Goal: Task Accomplishment & Management: Use online tool/utility

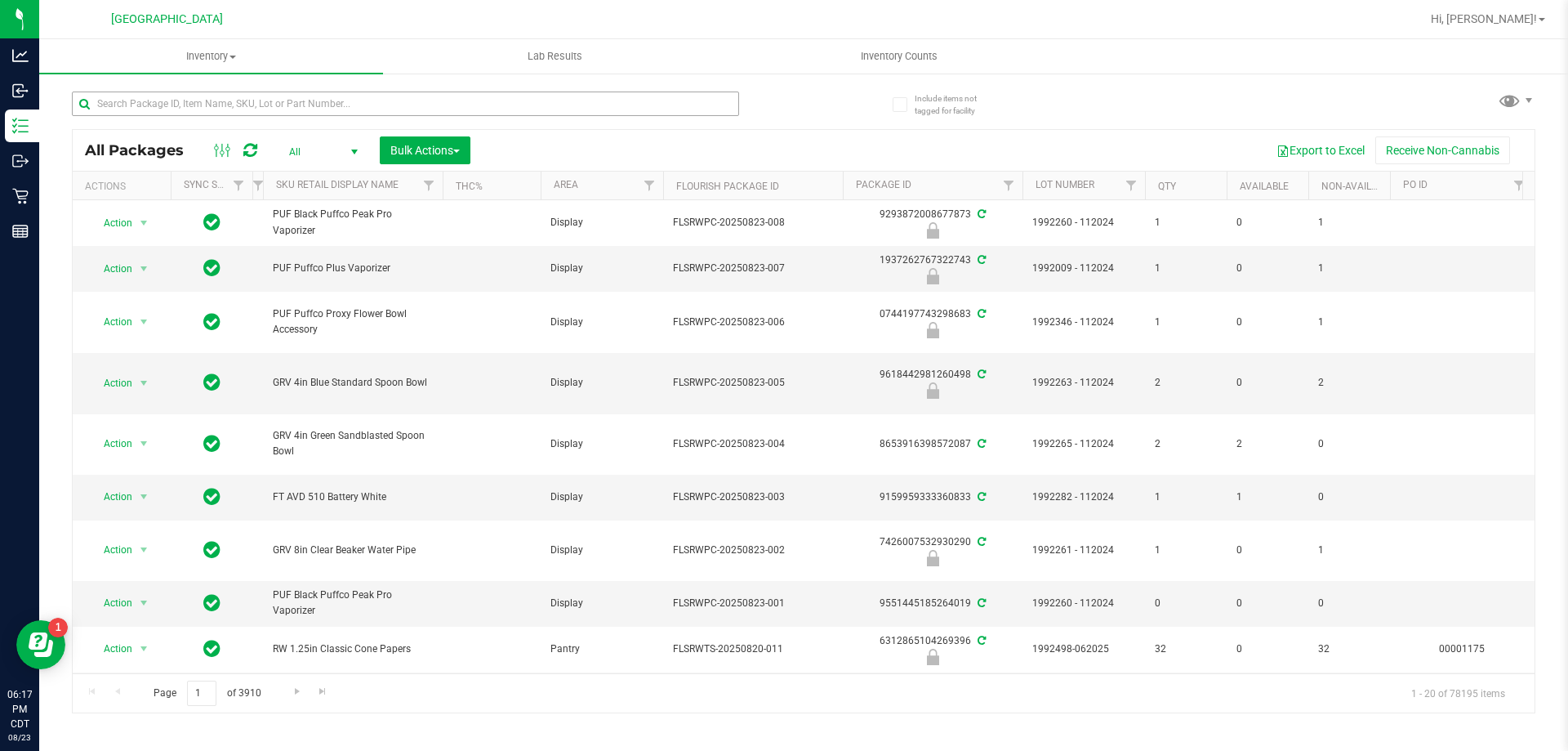
click at [311, 105] on input "text" at bounding box center [405, 103] width 667 height 24
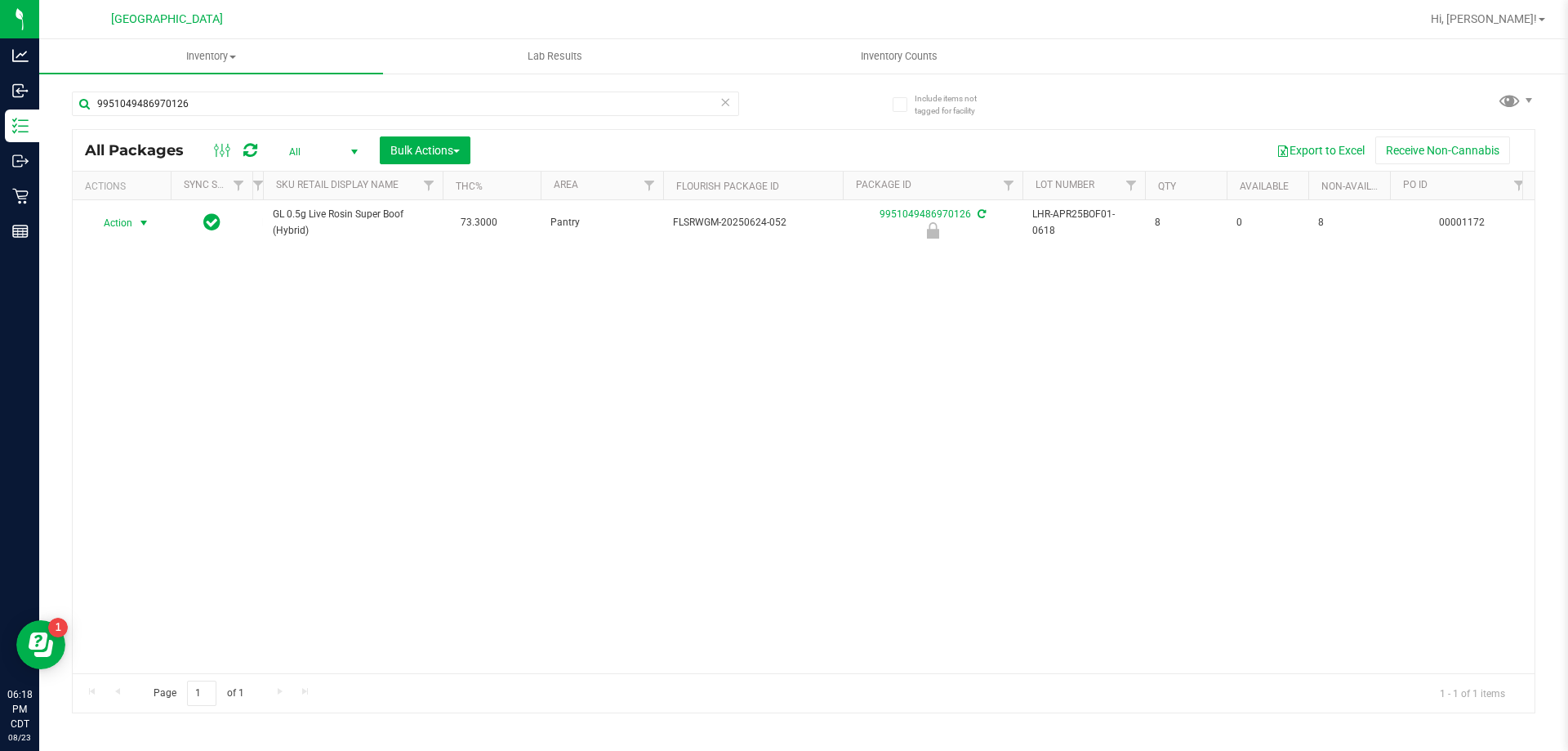
type input "9951049486970126"
click at [127, 225] on span "Action" at bounding box center [111, 223] width 44 height 23
click at [140, 404] on li "Unlock package" at bounding box center [142, 416] width 104 height 24
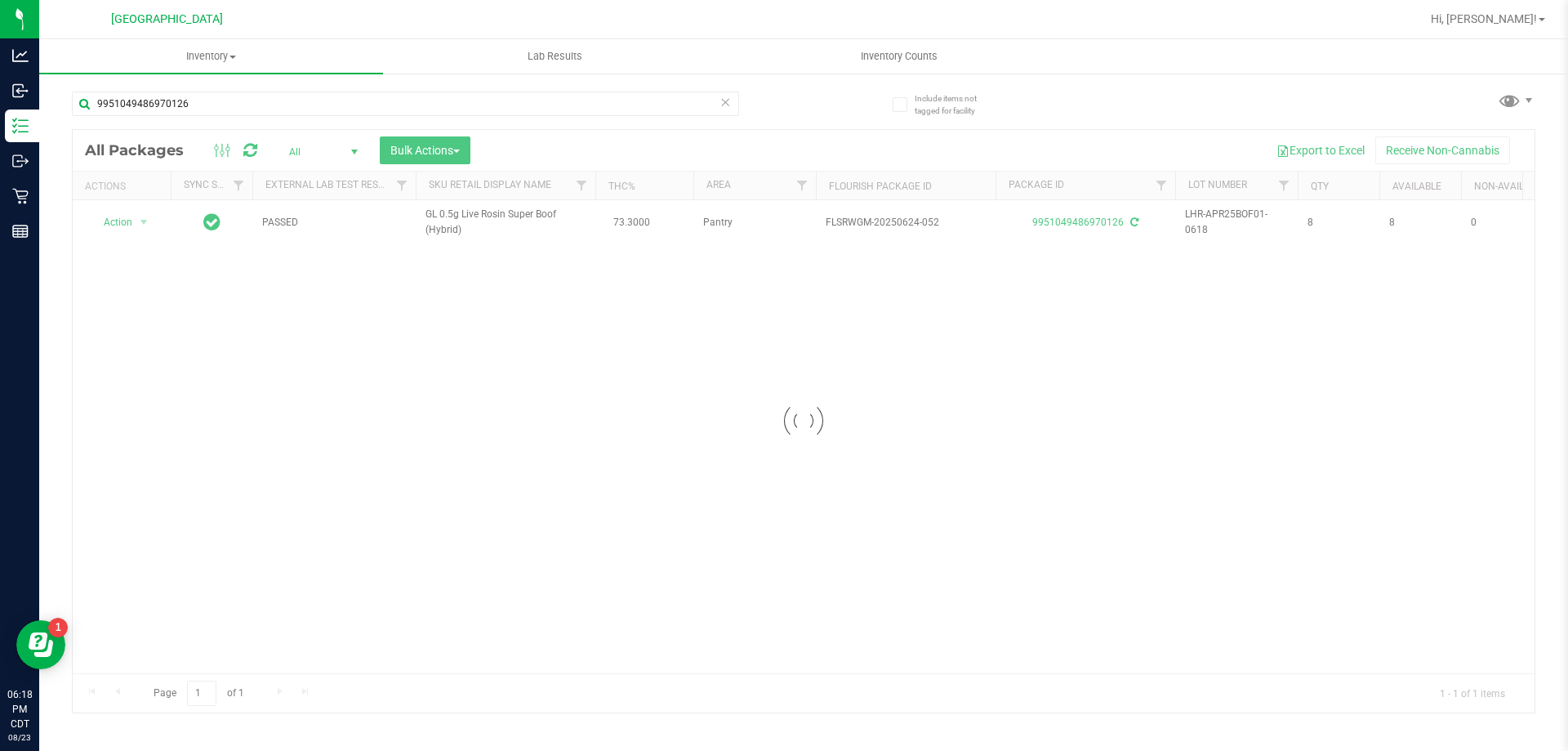
click at [113, 221] on div at bounding box center [803, 421] width 1462 height 583
click at [113, 221] on span "Action" at bounding box center [111, 222] width 44 height 23
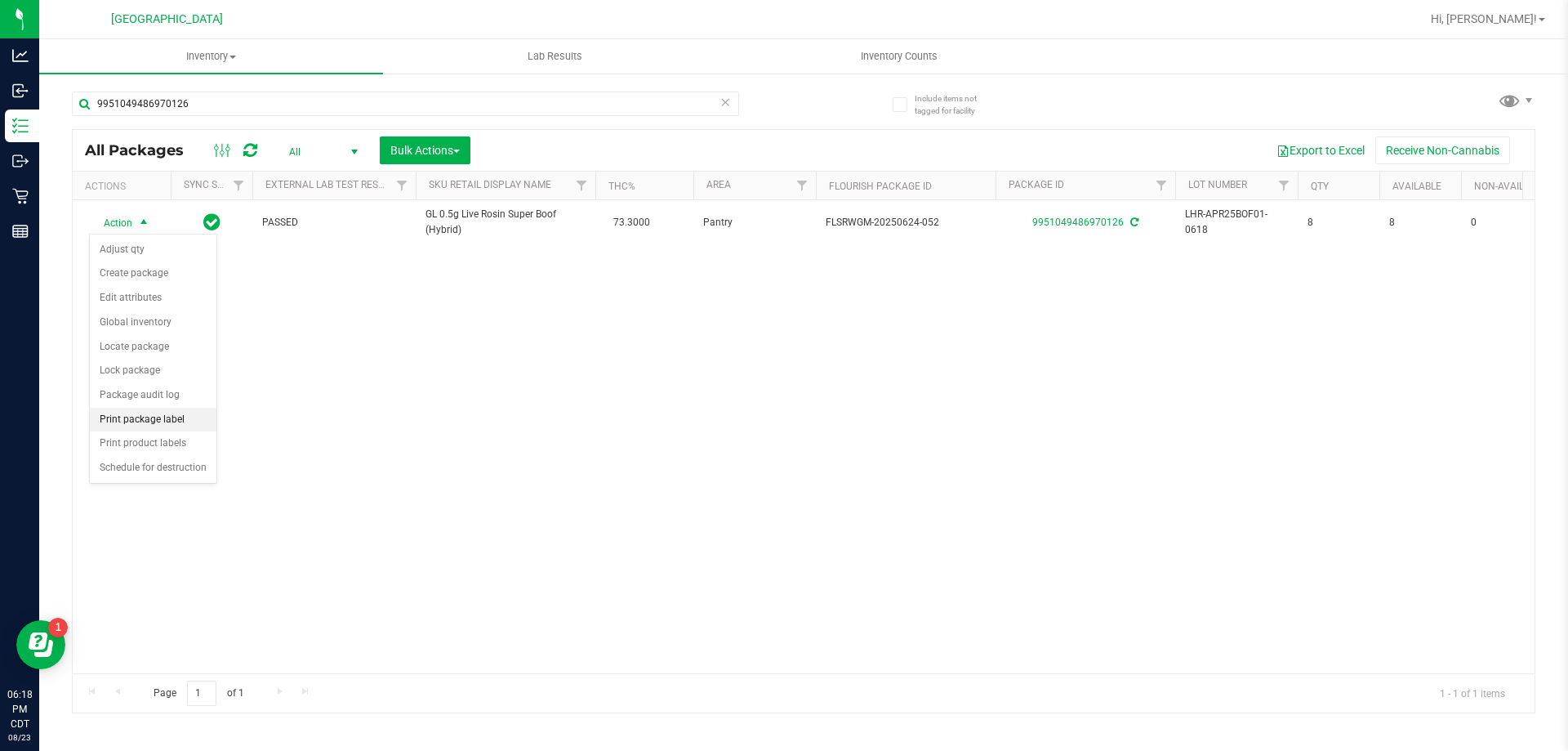
click at [143, 426] on li "Print package label" at bounding box center [153, 419] width 127 height 24
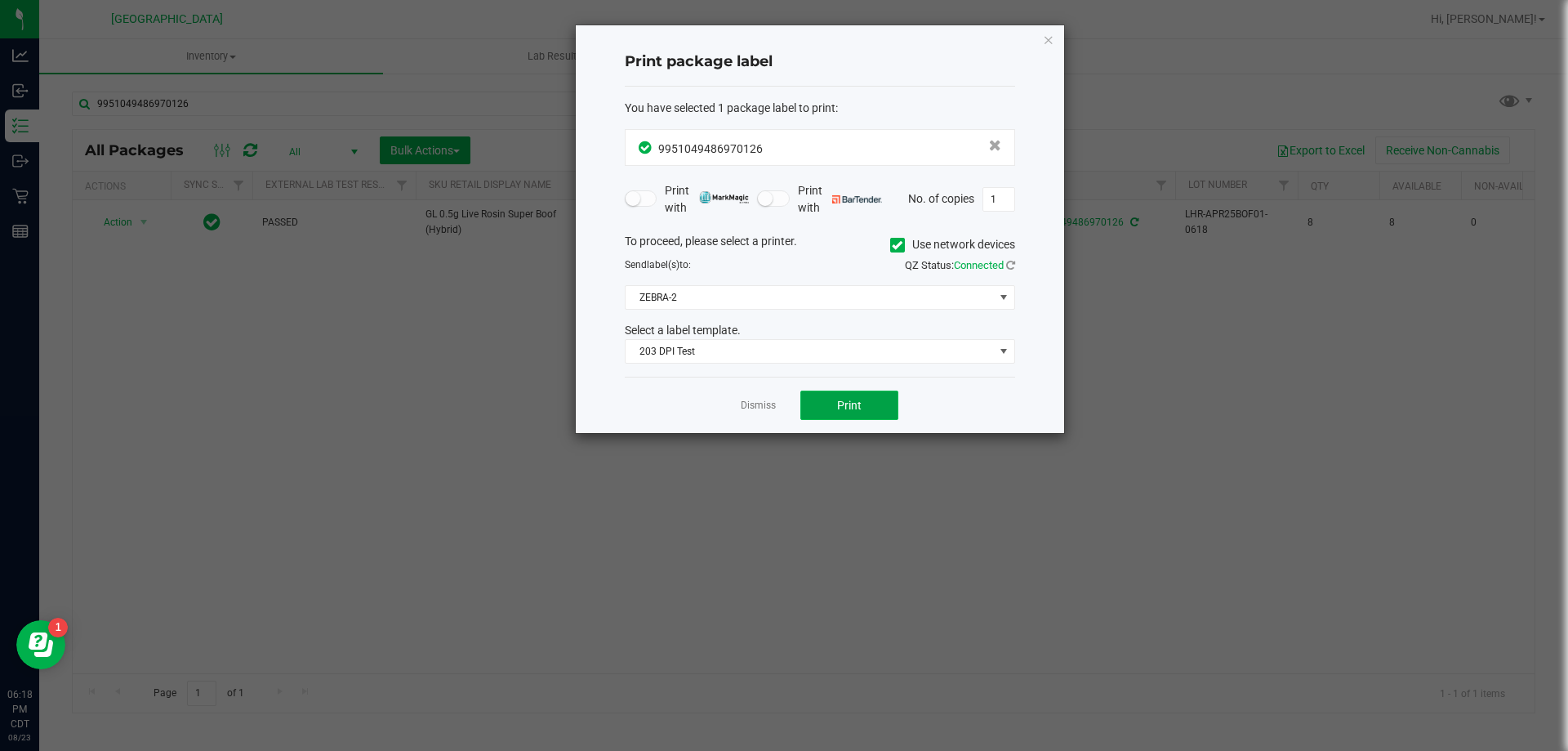
click at [886, 411] on button "Print" at bounding box center [850, 405] width 98 height 29
